Goal: Find specific page/section: Find specific page/section

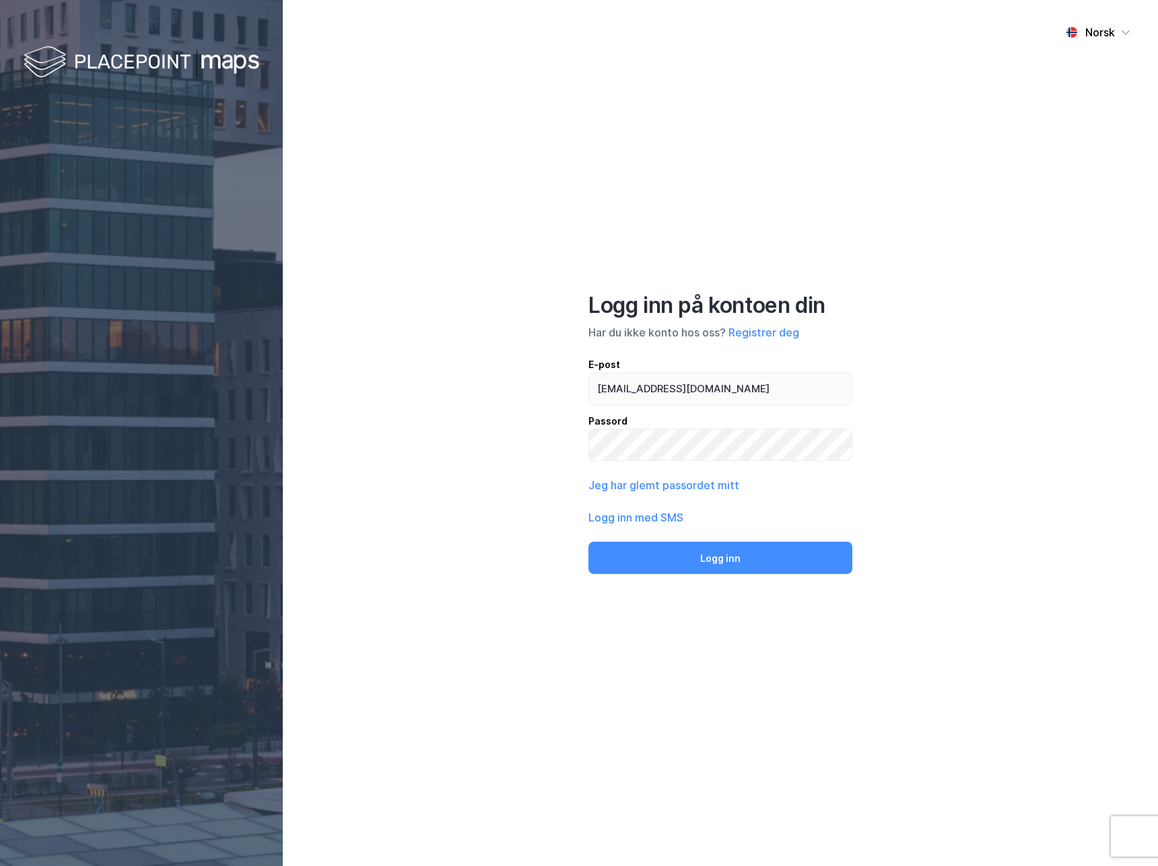
click at [509, 298] on div "Norsk Logg inn på kontoen din Har du ikke konto hos oss? Registrer deg E-post c…" at bounding box center [720, 433] width 875 height 866
